Goal: Task Accomplishment & Management: Complete application form

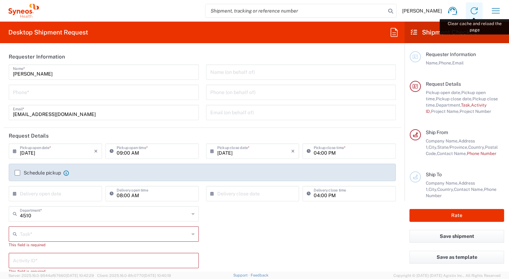
click at [472, 9] on icon at bounding box center [473, 10] width 11 height 11
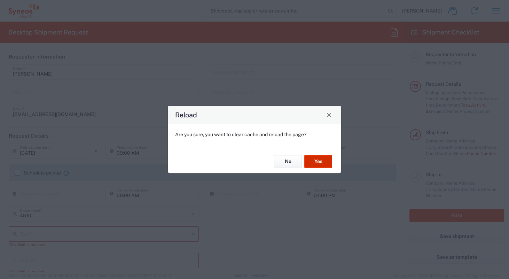
click at [316, 162] on button "Yes" at bounding box center [318, 161] width 28 height 13
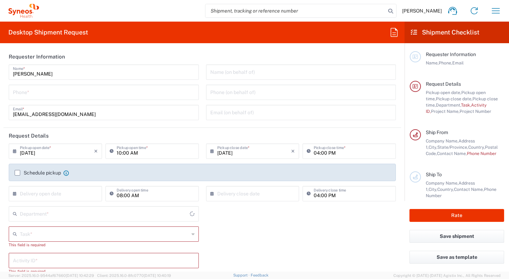
type input "New Jersey"
type input "United States"
type input "4510"
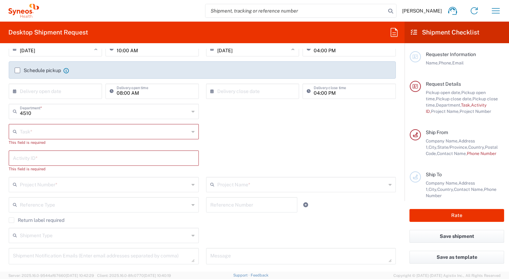
scroll to position [135, 0]
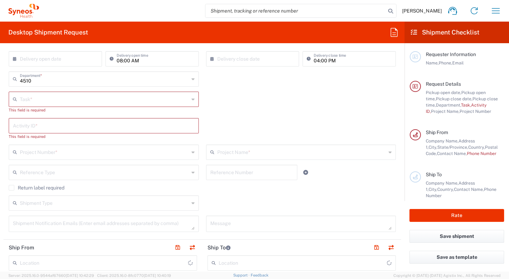
type input "Syneos Health Commercial Servi- NJ US"
click at [108, 100] on input "text" at bounding box center [104, 99] width 169 height 12
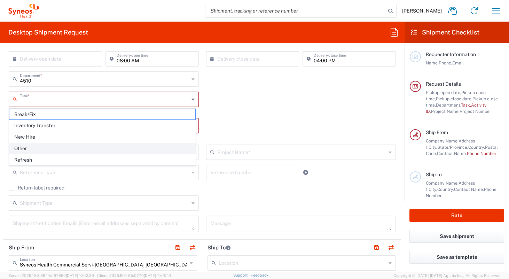
click at [81, 146] on span "Other" at bounding box center [102, 148] width 186 height 11
type input "Other"
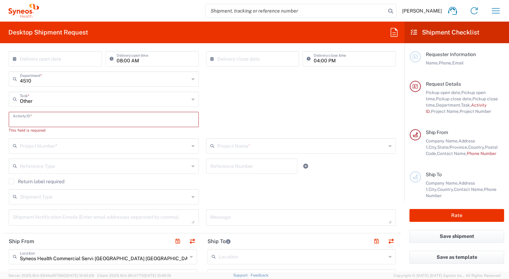
click at [90, 121] on input "text" at bounding box center [104, 119] width 182 height 12
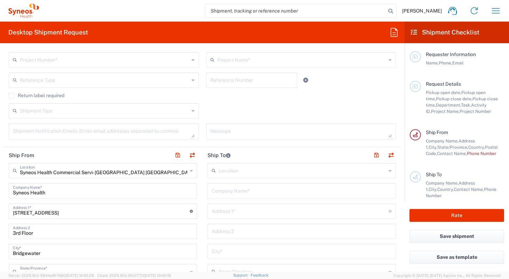
scroll to position [243, 0]
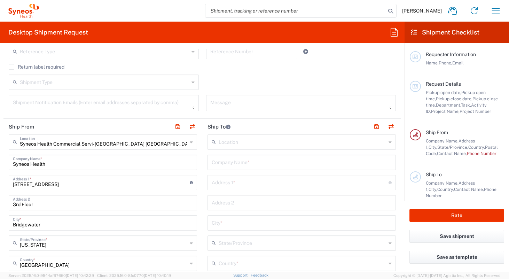
type input "test"
click at [237, 164] on input "text" at bounding box center [302, 162] width 180 height 12
type input "s"
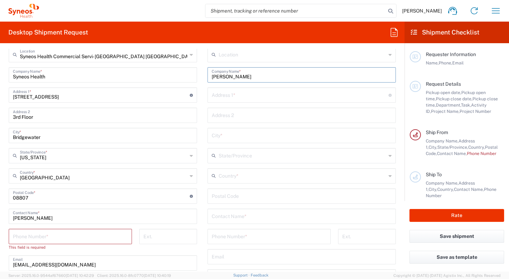
scroll to position [380, 0]
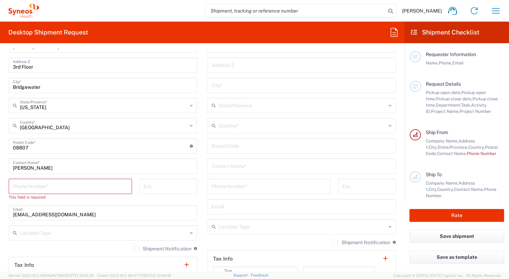
type input "johnson"
click at [89, 188] on input "tel" at bounding box center [70, 186] width 115 height 12
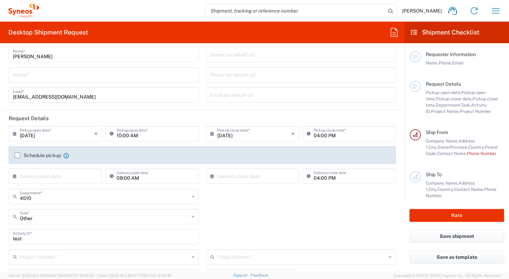
scroll to position [0, 0]
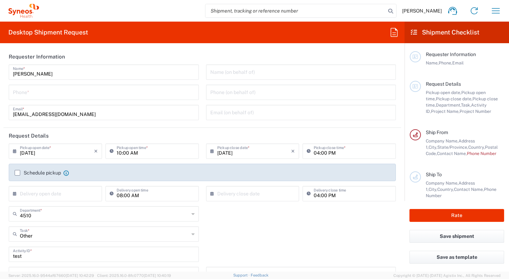
click at [428, 10] on span "[PERSON_NAME]" at bounding box center [422, 11] width 40 height 6
click at [429, 12] on span "[PERSON_NAME]" at bounding box center [422, 11] width 40 height 6
click at [501, 10] on button "button" at bounding box center [495, 10] width 17 height 17
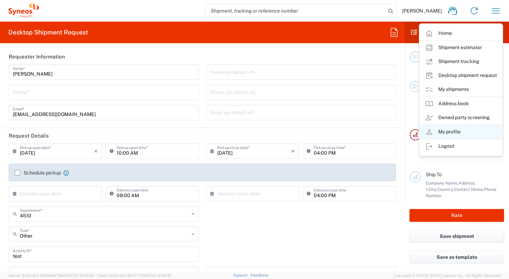
click at [461, 135] on link "My profile" at bounding box center [460, 132] width 83 height 14
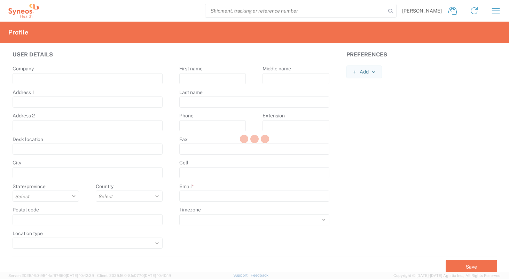
type input "Syneos Health"
type input "200 Crossing Blvd"
type input "3rd Floor"
type input "Bridgewater"
select select
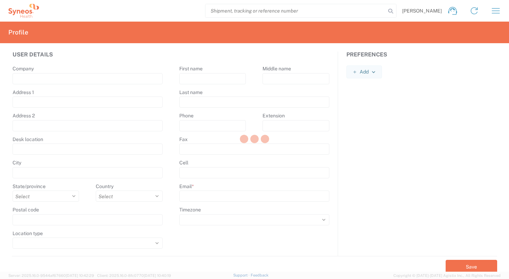
select select "US"
type input "08807"
select select
type input "Shannon"
type input "Waters"
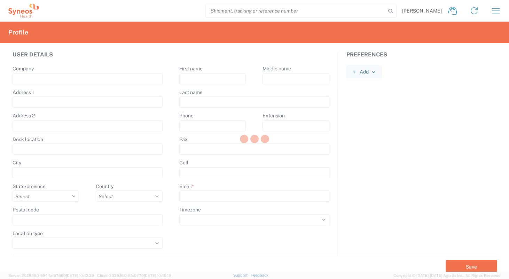
type input "swaters_admin@synh.onmicrosoft.com"
select select
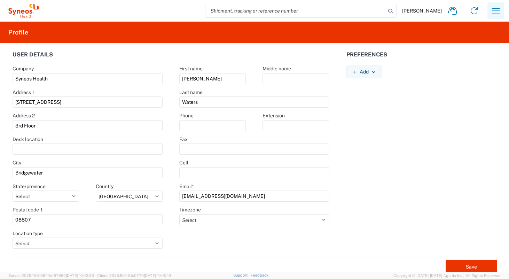
click at [490, 12] on icon "button" at bounding box center [495, 10] width 11 height 11
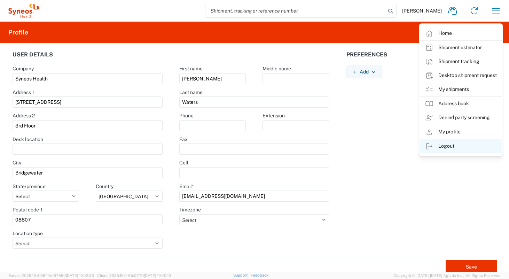
click at [448, 149] on link "Logout" at bounding box center [460, 146] width 83 height 14
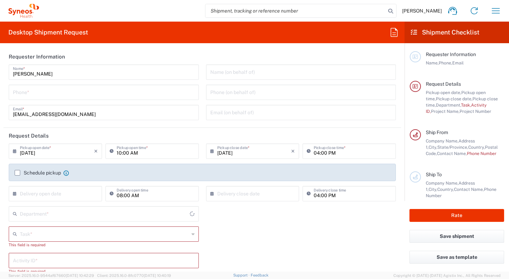
type input "[US_STATE]"
type input "[GEOGRAPHIC_DATA]"
type input "4510"
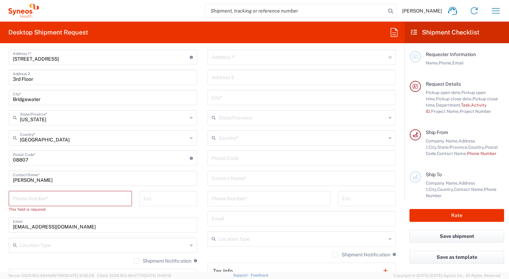
scroll to position [460, 0]
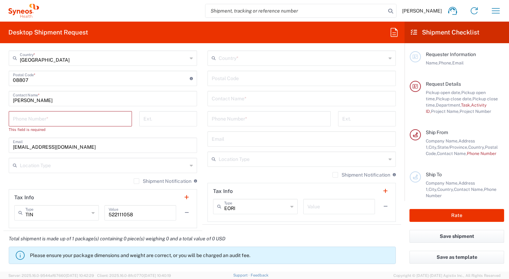
type input "Syneos Health Commercial Servi- [GEOGRAPHIC_DATA] [GEOGRAPHIC_DATA]"
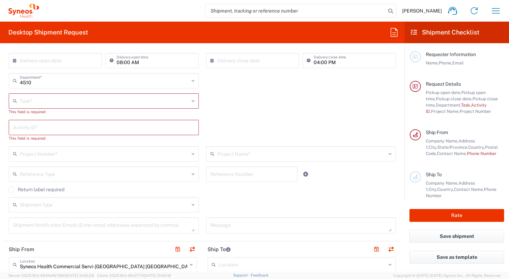
scroll to position [0, 0]
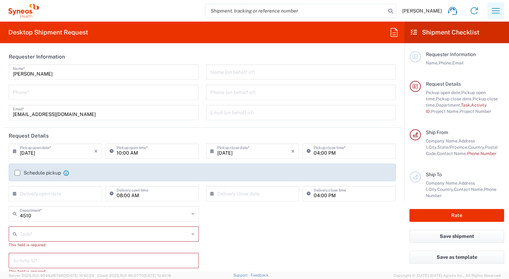
click at [499, 10] on icon "button" at bounding box center [495, 10] width 11 height 11
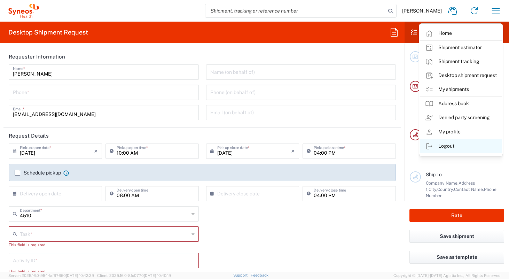
click at [458, 147] on link "Logout" at bounding box center [460, 146] width 83 height 14
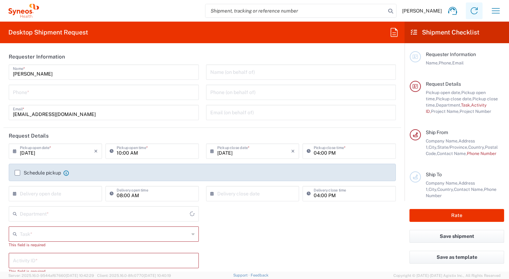
type input "[US_STATE]"
type input "[GEOGRAPHIC_DATA]"
type input "4510"
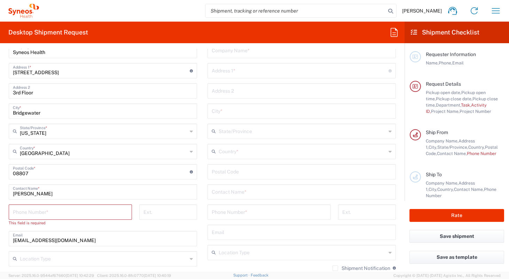
scroll to position [445, 0]
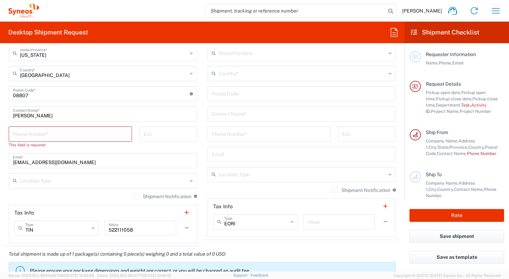
type input "Syneos Health Commercial Servi- [GEOGRAPHIC_DATA] [GEOGRAPHIC_DATA]"
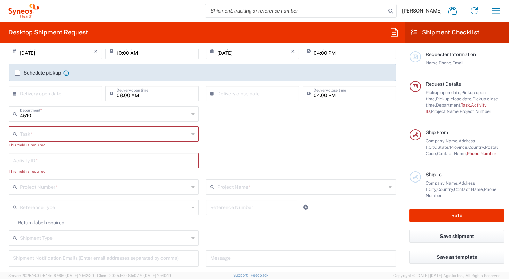
scroll to position [23, 0]
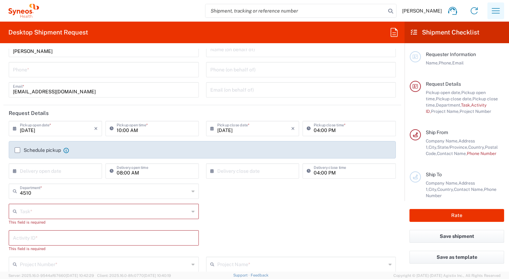
click at [500, 11] on icon "button" at bounding box center [495, 10] width 11 height 11
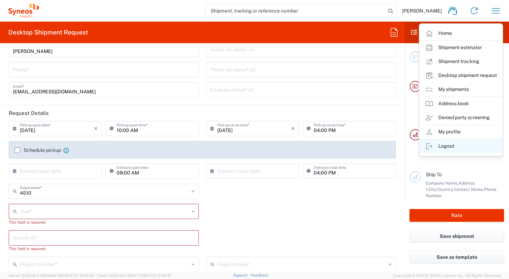
click at [458, 143] on link "Logout" at bounding box center [460, 146] width 83 height 14
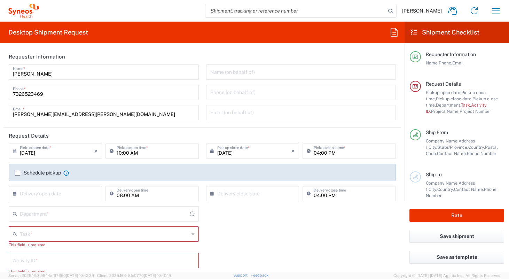
type input "[US_STATE]"
type input "[GEOGRAPHIC_DATA]"
type input "4510"
type input "Syneos Health Commercial Servi- [GEOGRAPHIC_DATA] [GEOGRAPHIC_DATA]"
click at [498, 15] on icon "button" at bounding box center [495, 10] width 11 height 11
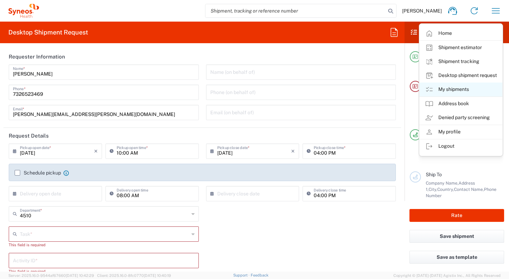
click at [471, 89] on link "My shipments" at bounding box center [460, 89] width 83 height 14
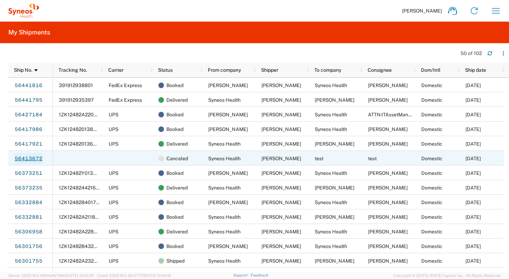
click at [24, 156] on link "56413672" at bounding box center [28, 158] width 29 height 11
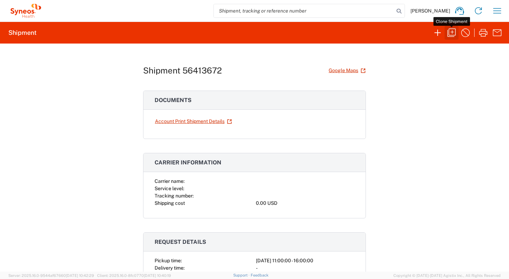
click at [454, 33] on icon "button" at bounding box center [451, 32] width 11 height 11
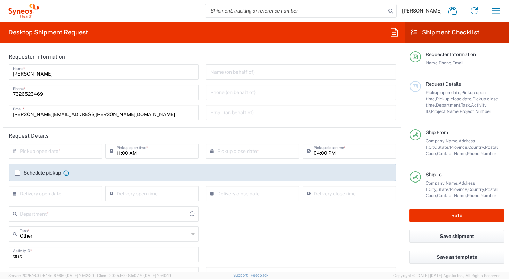
type input "Your Packaging"
type input "4510 DEPARTMENTAL EXPENSE"
type input "[US_STATE]"
type input "4510"
type input "4510 DEPARTMENTAL EXPENSE"
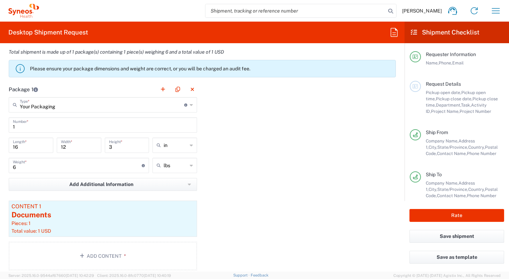
scroll to position [631, 0]
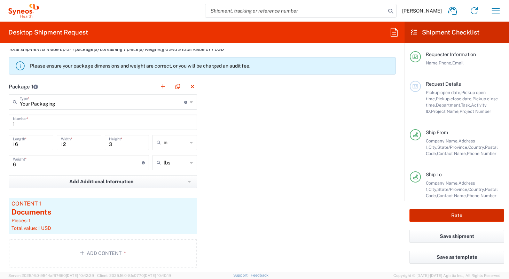
click at [424, 212] on button "Rate" at bounding box center [456, 215] width 95 height 13
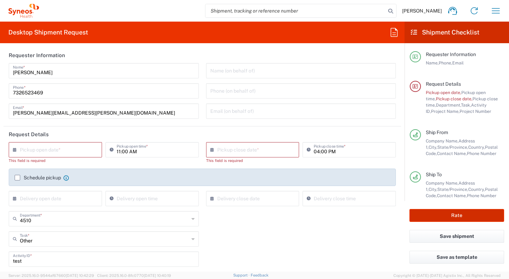
scroll to position [0, 0]
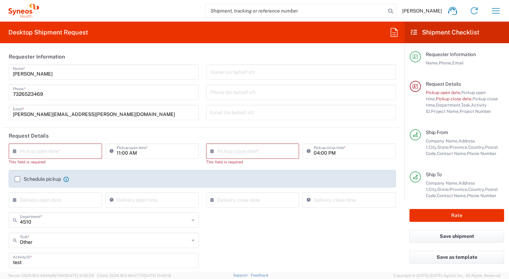
click at [83, 149] on input "text" at bounding box center [57, 150] width 74 height 12
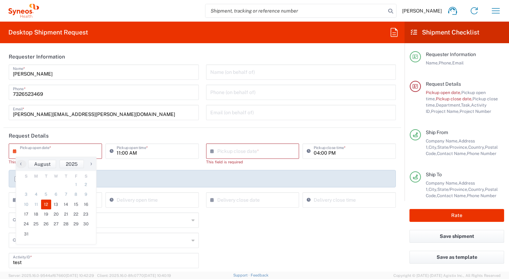
click at [48, 205] on span "12" at bounding box center [46, 204] width 10 height 10
type input "[DATE]"
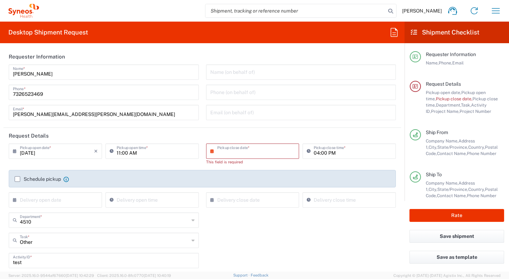
click at [234, 149] on input "text" at bounding box center [254, 150] width 74 height 12
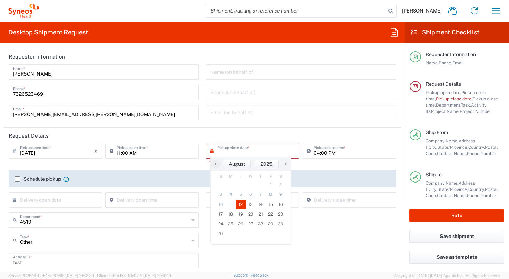
click at [238, 206] on span "12" at bounding box center [241, 204] width 10 height 10
type input "[DATE]"
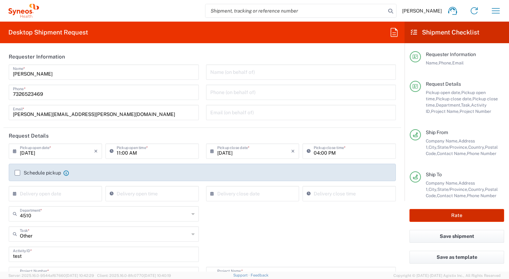
click at [416, 217] on button "Rate" at bounding box center [456, 215] width 95 height 13
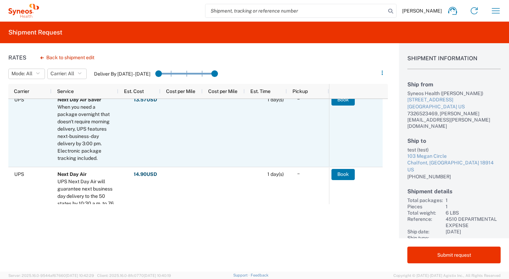
scroll to position [432, 0]
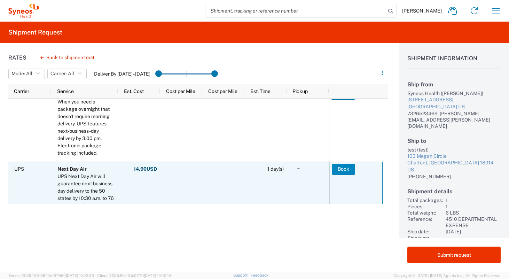
click at [344, 170] on button "Book" at bounding box center [343, 169] width 23 height 11
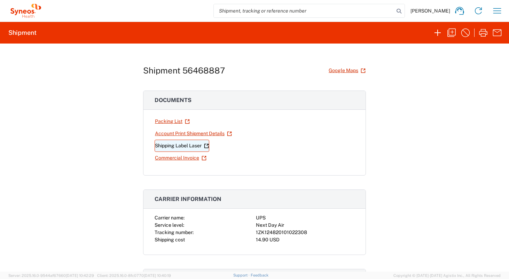
click at [176, 147] on link "Shipping Label Laser" at bounding box center [181, 146] width 55 height 12
click at [499, 10] on icon "button" at bounding box center [496, 10] width 11 height 11
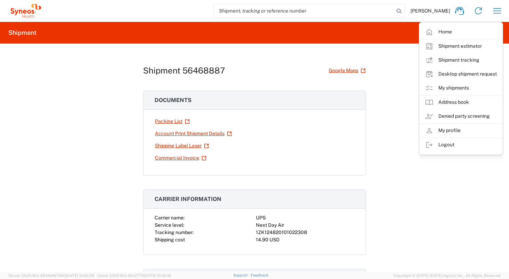
click at [400, 57] on div "Shipment 56468887 Google Maps Documents Packing List Account Print Shipment Det…" at bounding box center [254, 157] width 509 height 228
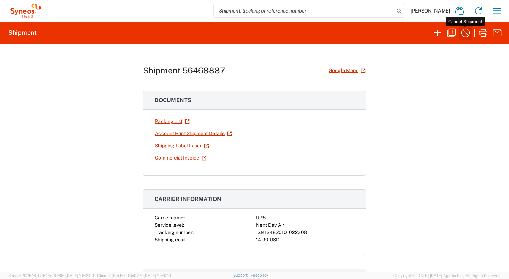
click at [464, 33] on icon "button" at bounding box center [465, 32] width 11 height 11
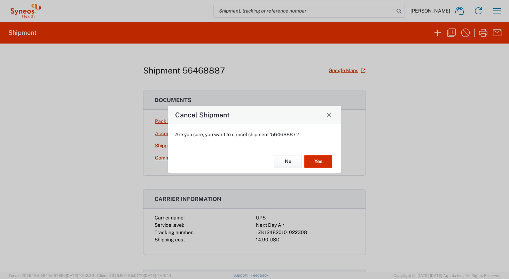
click at [311, 163] on button "Yes" at bounding box center [318, 161] width 28 height 13
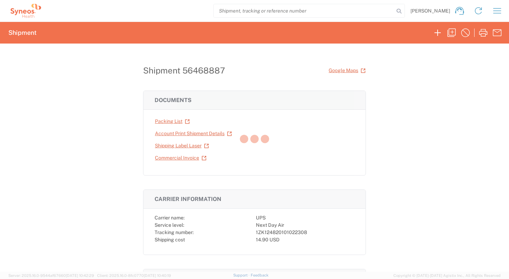
click at [429, 144] on div at bounding box center [254, 139] width 509 height 279
click at [507, 114] on div at bounding box center [254, 139] width 509 height 279
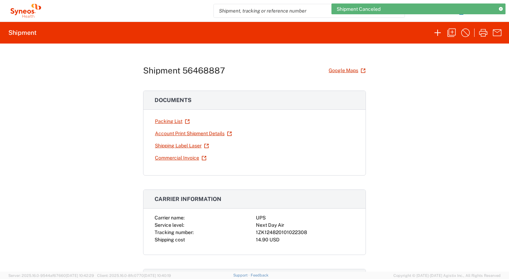
click at [500, 9] on icon at bounding box center [501, 9] width 4 height 4
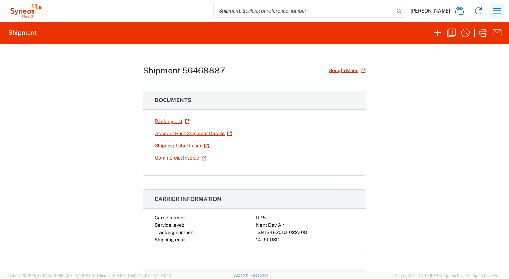
click at [499, 10] on icon "button" at bounding box center [496, 10] width 11 height 11
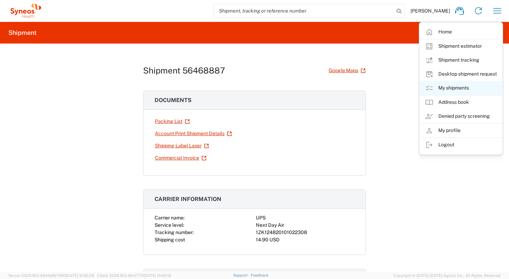
click at [464, 85] on link "My shipments" at bounding box center [460, 88] width 83 height 14
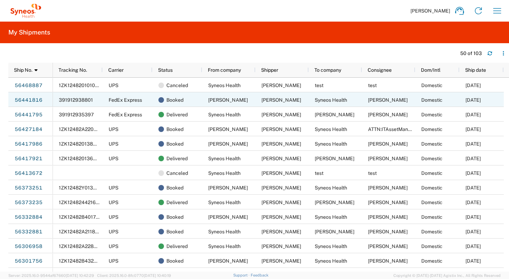
click at [66, 101] on span "391912938801" at bounding box center [76, 100] width 34 height 6
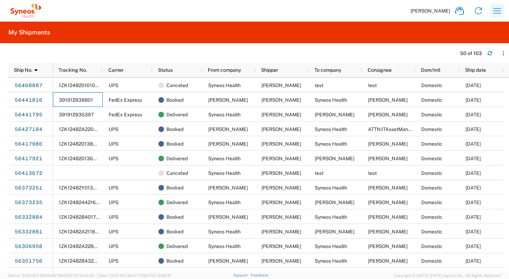
click at [500, 9] on icon "button" at bounding box center [496, 10] width 11 height 11
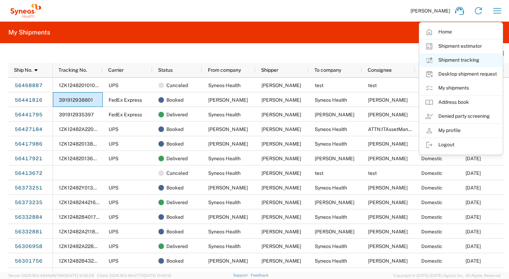
click at [469, 62] on link "Shipment tracking" at bounding box center [460, 60] width 83 height 14
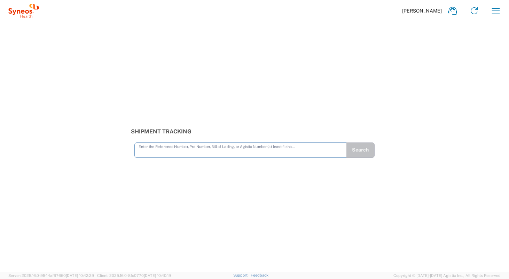
click at [232, 145] on input "text" at bounding box center [240, 149] width 204 height 12
type input "391912938801"
click at [359, 149] on button "Search" at bounding box center [360, 149] width 29 height 15
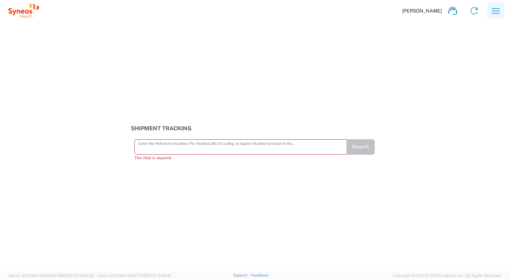
click at [492, 12] on icon "button" at bounding box center [495, 10] width 11 height 11
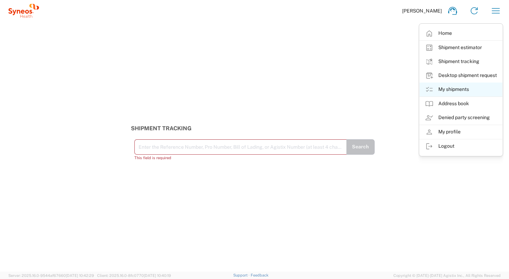
click at [460, 89] on link "My shipments" at bounding box center [460, 89] width 83 height 14
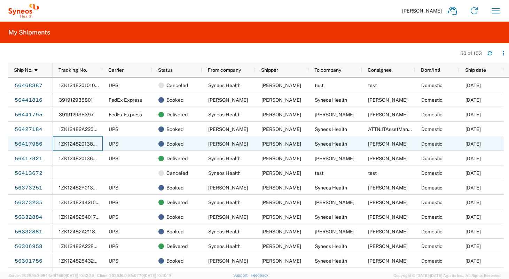
click at [86, 142] on span "1ZK124820138580940" at bounding box center [85, 144] width 53 height 6
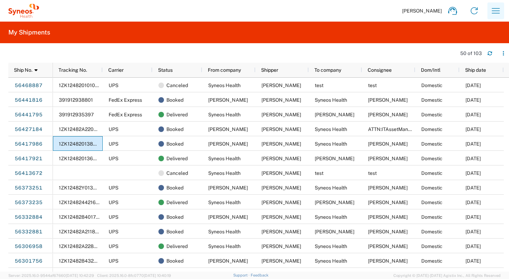
click at [497, 10] on icon "button" at bounding box center [495, 10] width 11 height 11
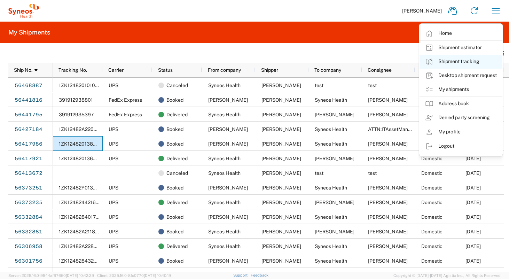
click at [467, 61] on link "Shipment tracking" at bounding box center [460, 62] width 83 height 14
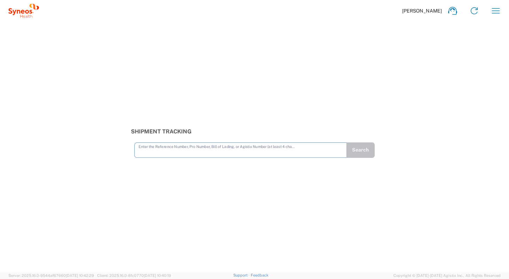
click at [232, 150] on input "text" at bounding box center [240, 149] width 204 height 12
type input "1ZK124820138580940"
click at [364, 150] on button "Search" at bounding box center [360, 149] width 29 height 15
